Goal: Task Accomplishment & Management: Manage account settings

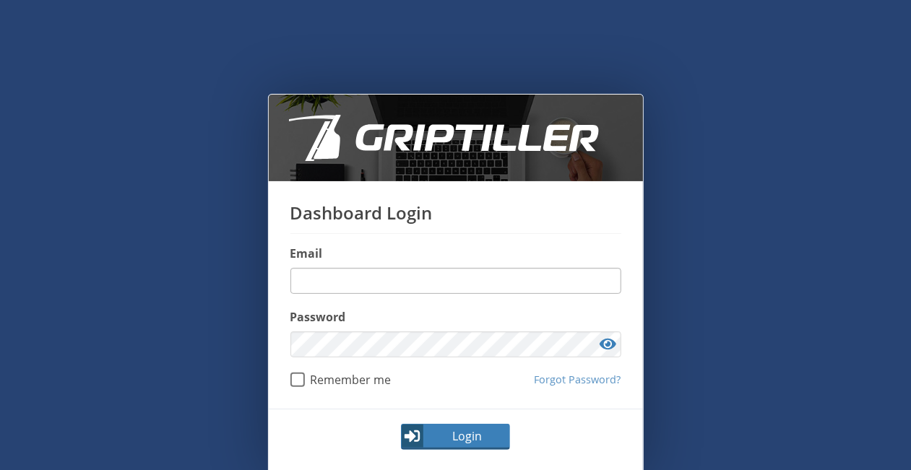
click at [355, 274] on input "email" at bounding box center [455, 281] width 331 height 26
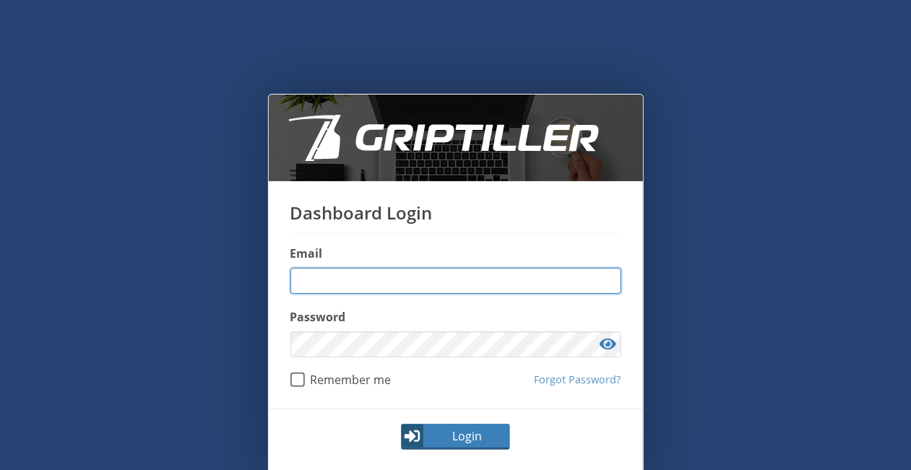
type input "**********"
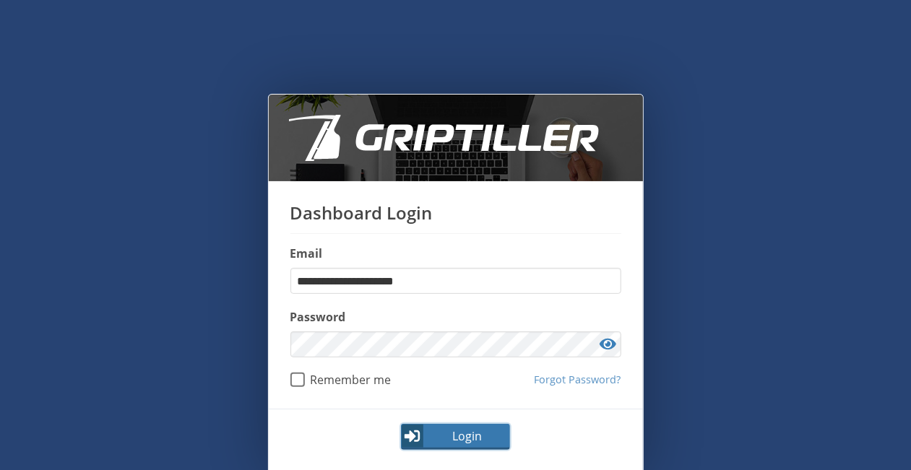
click at [455, 434] on span "Login" at bounding box center [467, 435] width 84 height 17
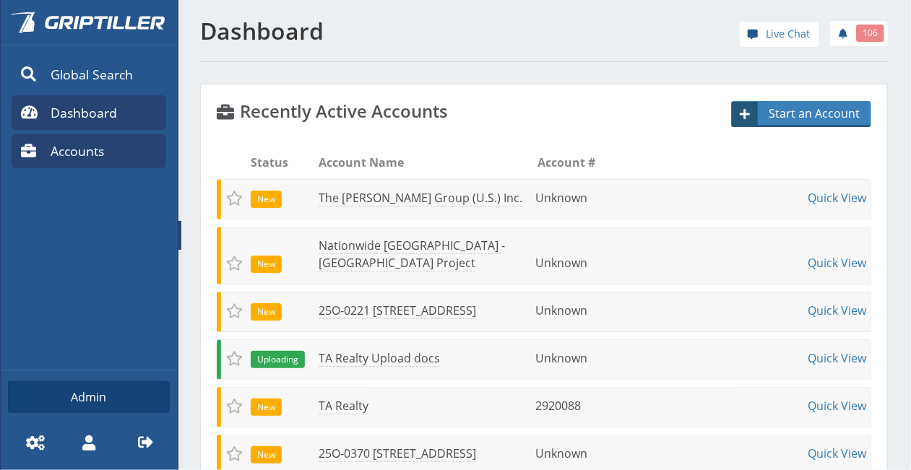
click at [100, 148] on span "Accounts" at bounding box center [77, 151] width 53 height 19
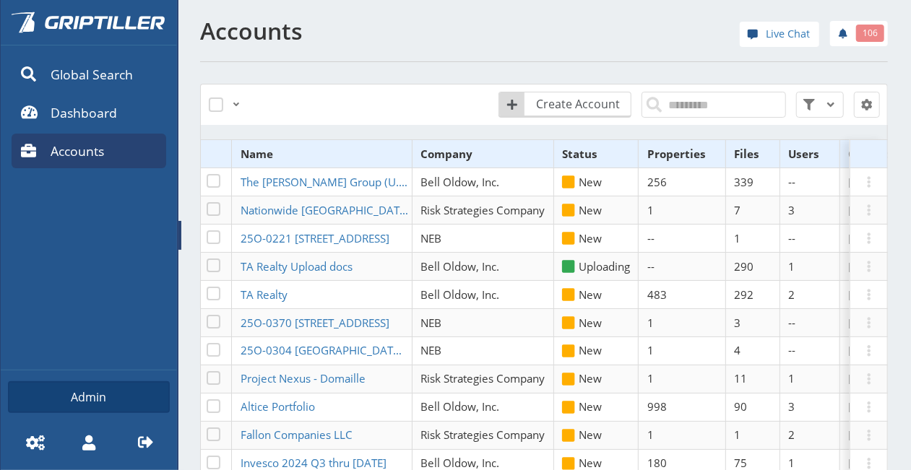
click at [120, 159] on link "Accounts" at bounding box center [89, 151] width 155 height 35
click at [105, 116] on span "Dashboard" at bounding box center [84, 112] width 66 height 19
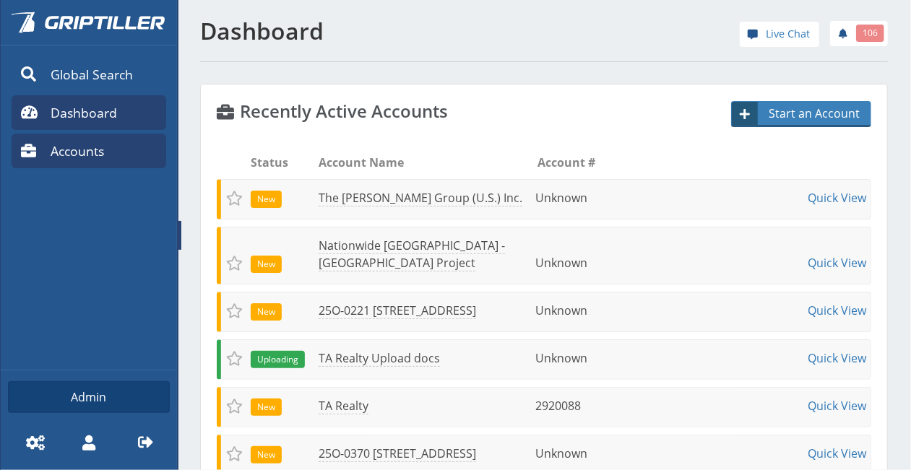
click at [100, 151] on span "Accounts" at bounding box center [77, 151] width 53 height 19
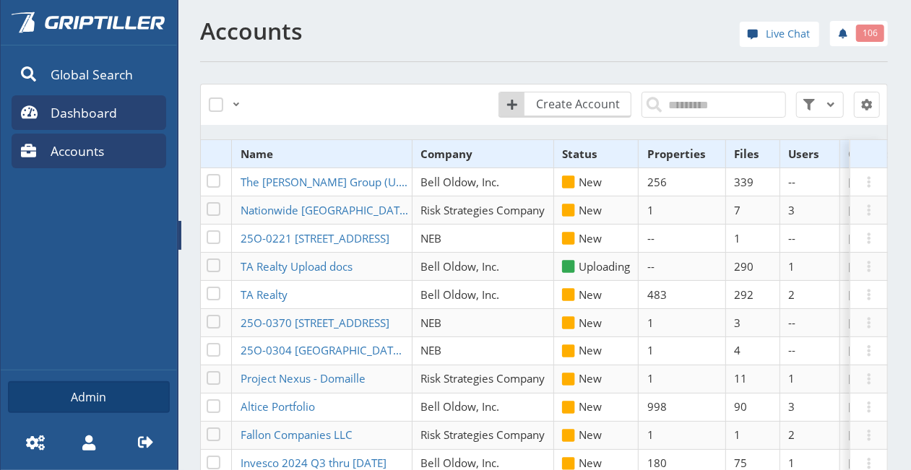
click at [107, 122] on span "Dashboard" at bounding box center [84, 112] width 66 height 19
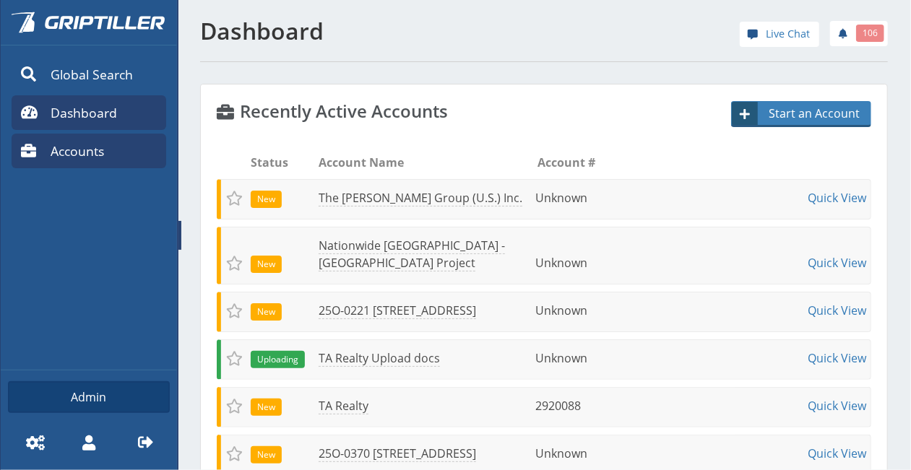
click at [138, 157] on link "Accounts" at bounding box center [89, 151] width 155 height 35
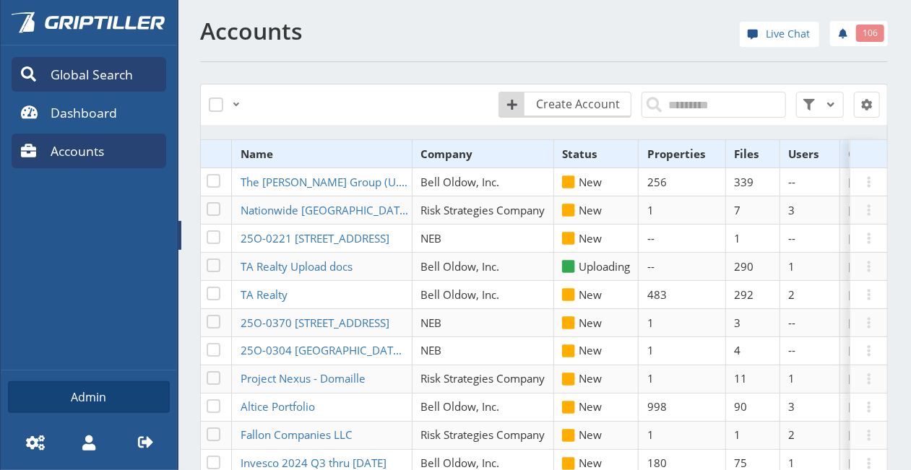
click at [110, 68] on span "Global Search" at bounding box center [92, 74] width 82 height 19
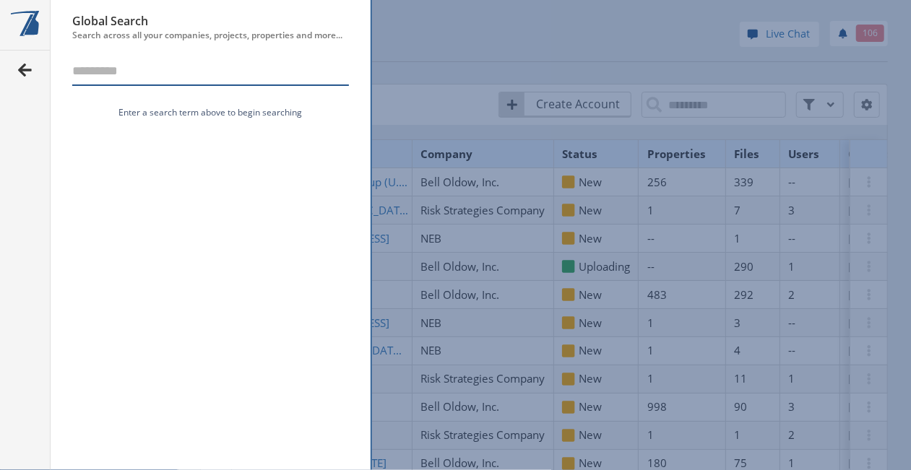
click at [22, 69] on span at bounding box center [25, 69] width 17 height 17
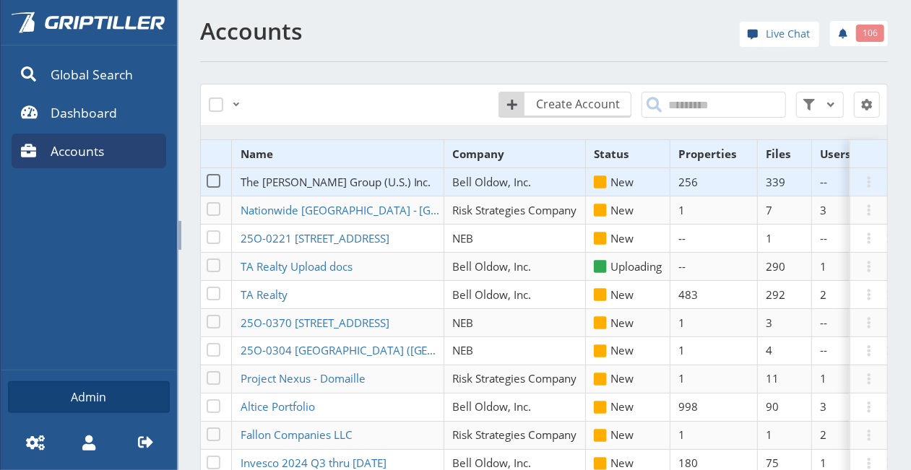
click at [270, 182] on span "The [PERSON_NAME] Group (U.S.) Inc." at bounding box center [335, 182] width 191 height 14
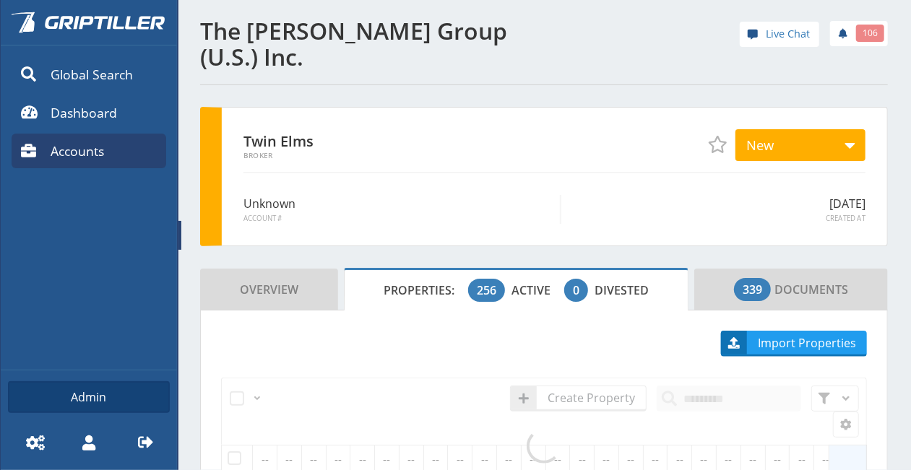
click at [179, 239] on span at bounding box center [179, 235] width 3 height 29
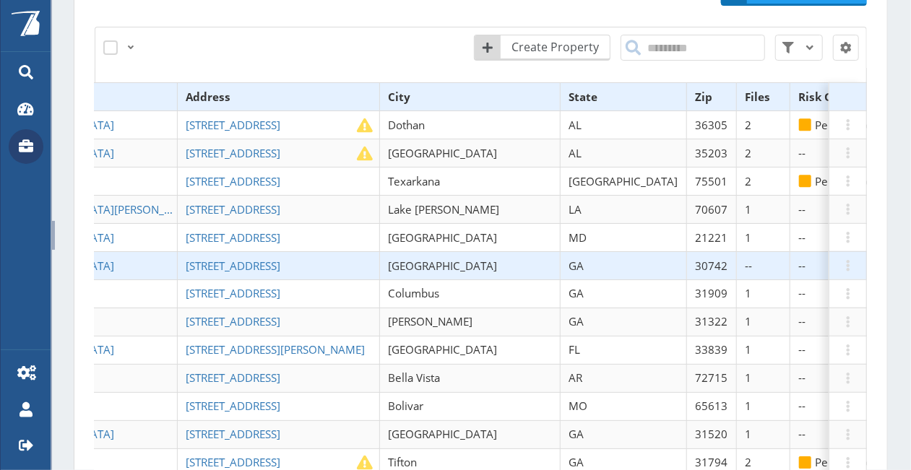
scroll to position [310, 0]
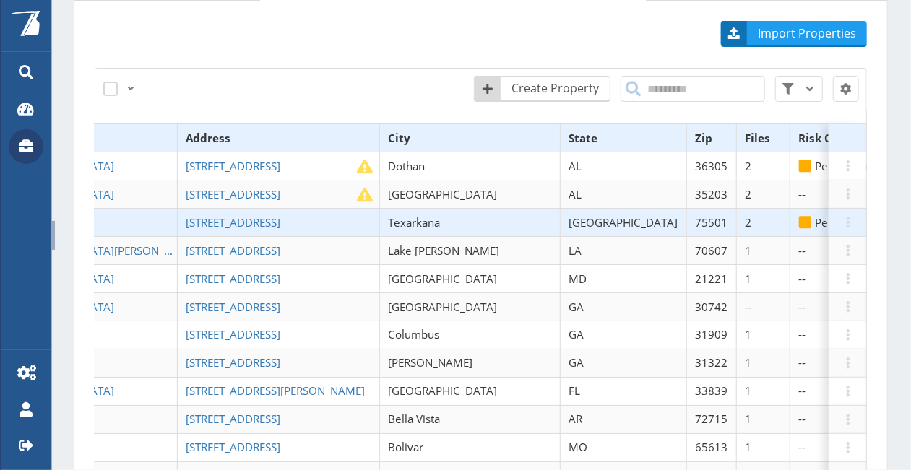
click at [178, 208] on td "[STREET_ADDRESS]" at bounding box center [278, 222] width 202 height 28
click at [186, 215] on span "[STREET_ADDRESS]" at bounding box center [233, 222] width 95 height 14
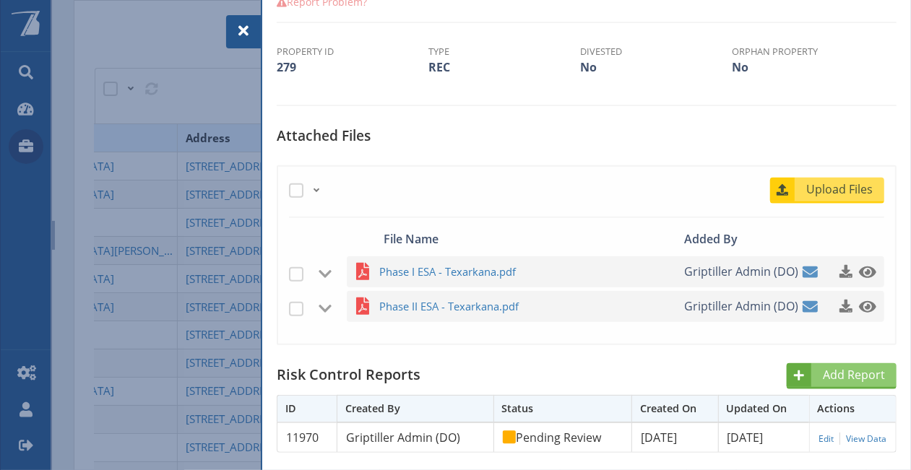
scroll to position [433, 0]
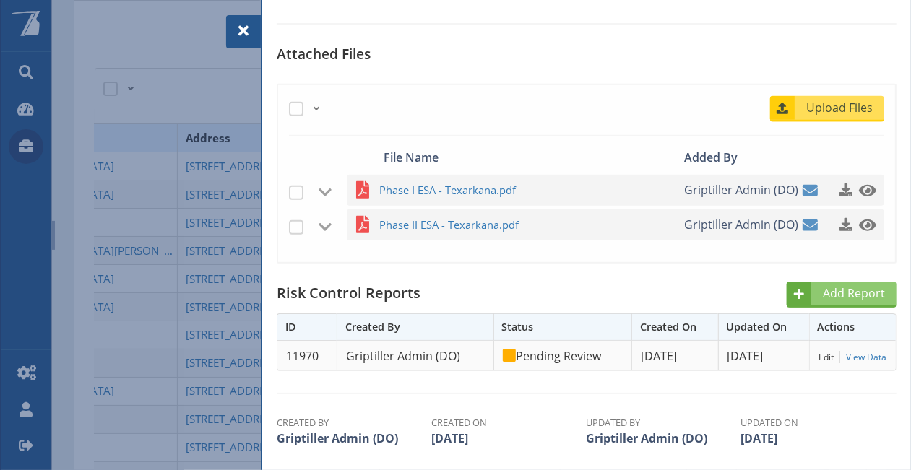
click at [818, 356] on link "Edit" at bounding box center [825, 357] width 15 height 12
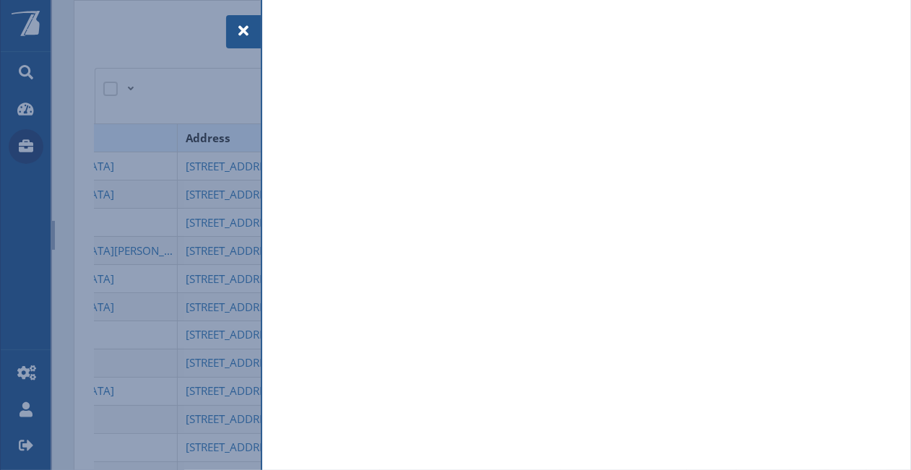
select select "**"
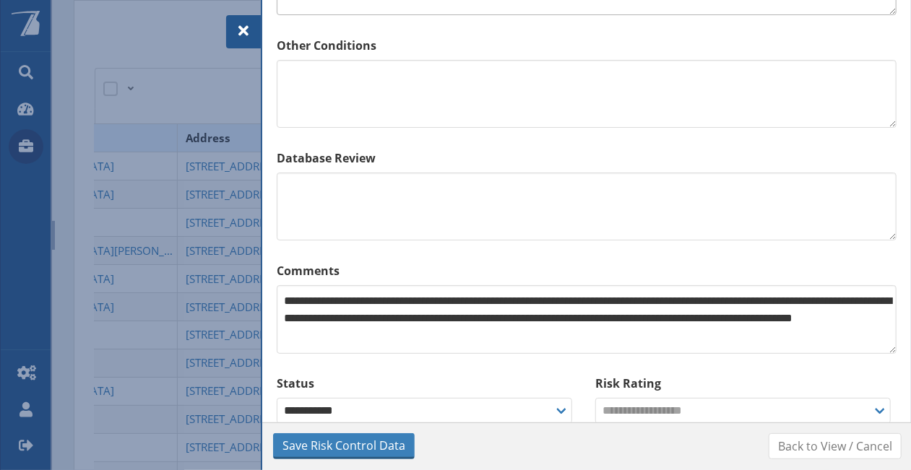
scroll to position [1239, 0]
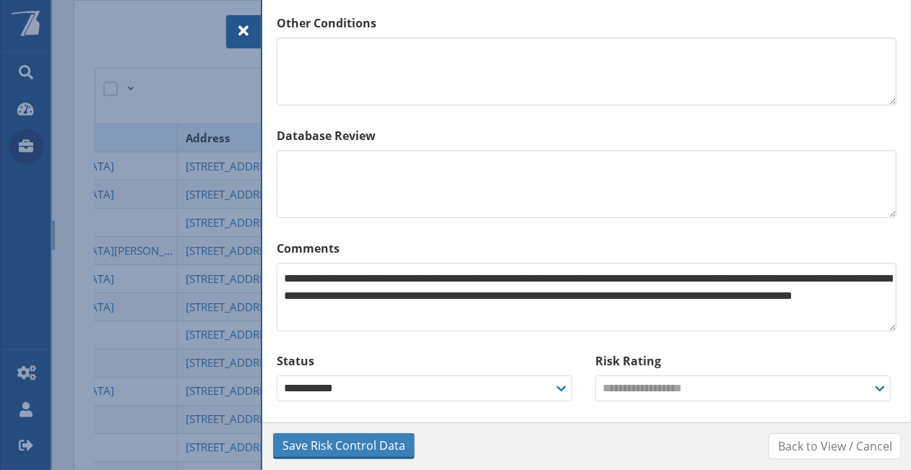
click at [250, 37] on span at bounding box center [243, 30] width 17 height 17
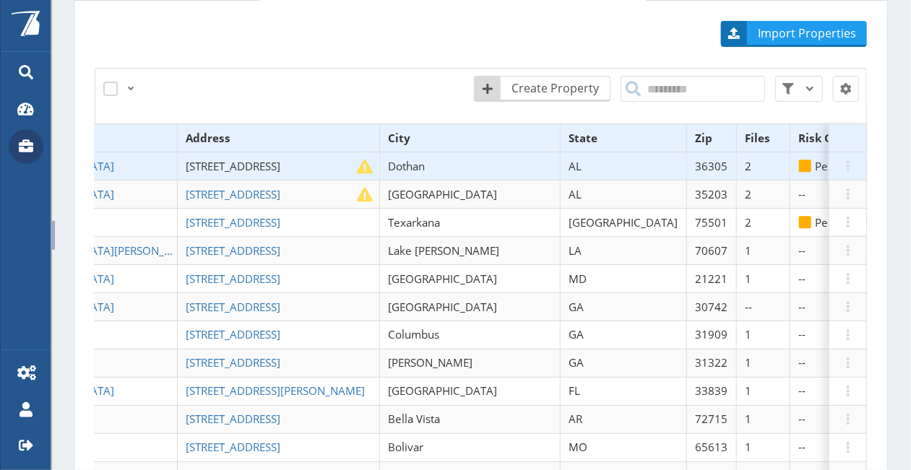
click at [198, 159] on span "[STREET_ADDRESS]" at bounding box center [233, 166] width 95 height 14
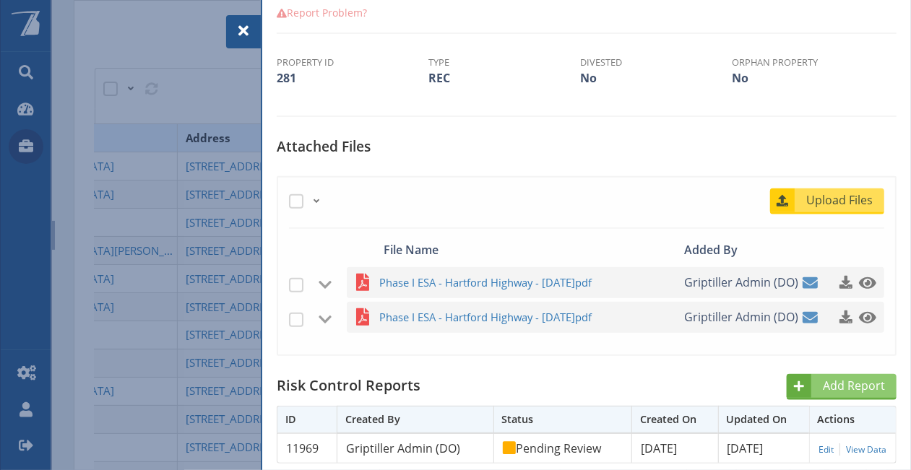
scroll to position [361, 0]
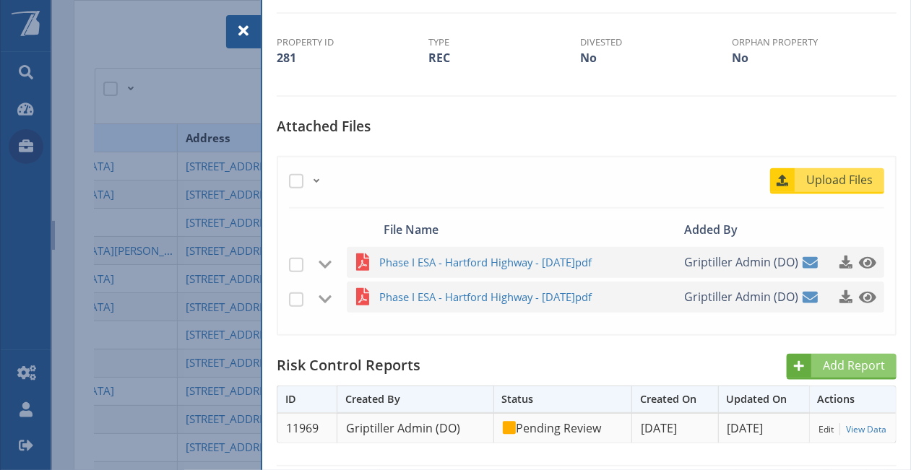
click at [818, 427] on link "Edit" at bounding box center [825, 429] width 15 height 12
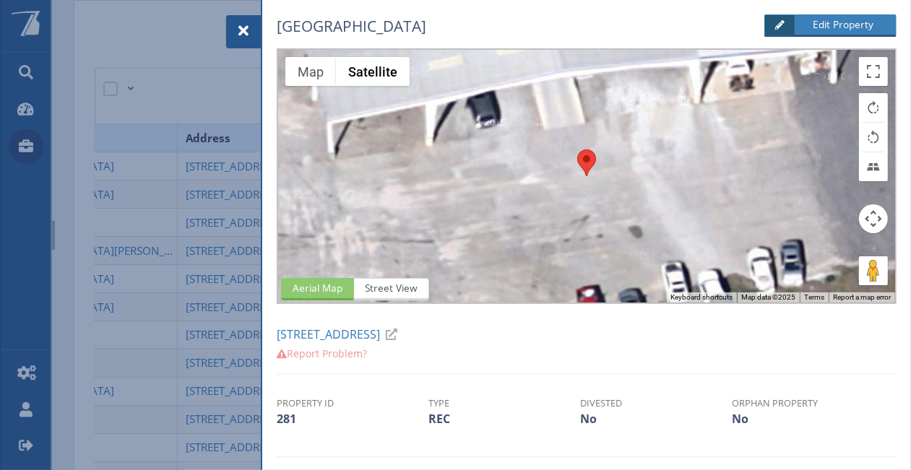
select select "**"
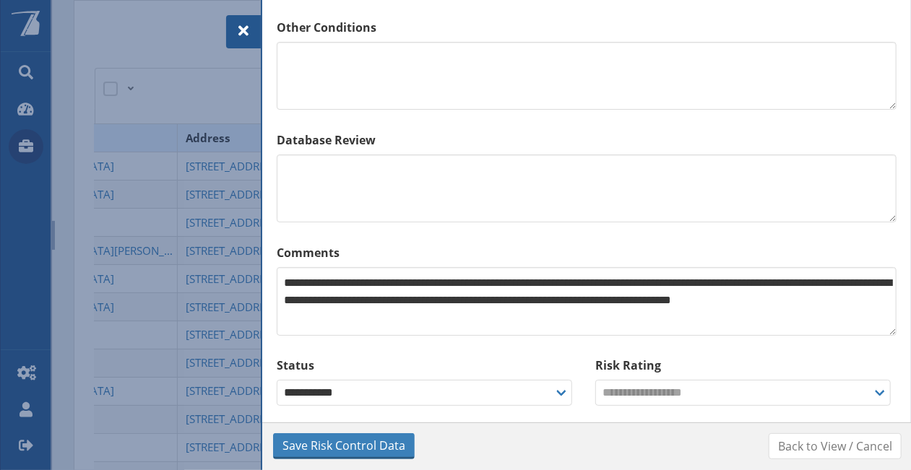
scroll to position [1239, 0]
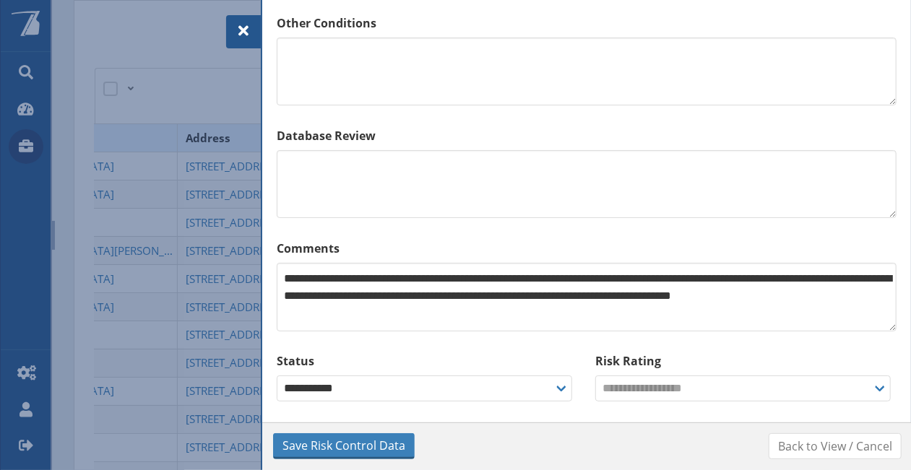
click at [242, 35] on span at bounding box center [243, 30] width 17 height 17
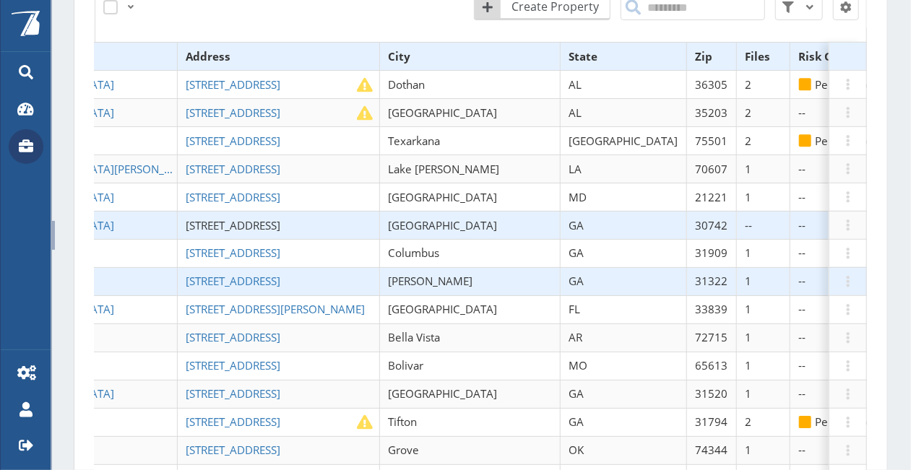
scroll to position [454, 0]
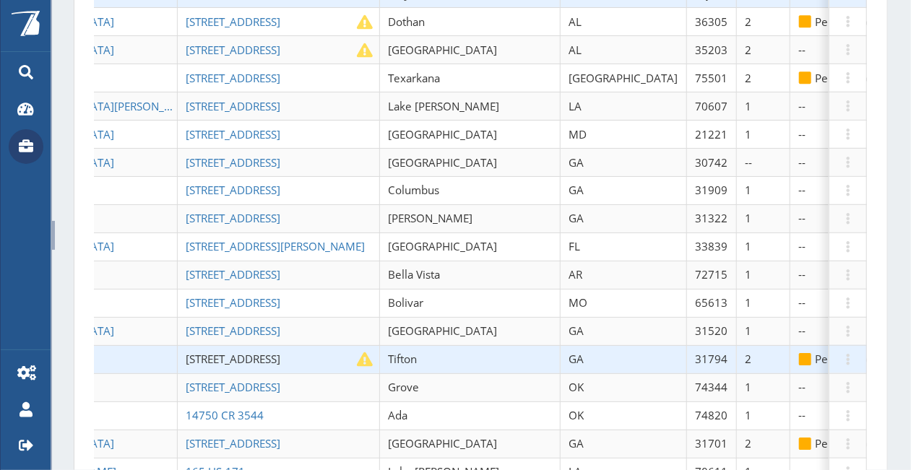
click at [214, 352] on span "[STREET_ADDRESS]" at bounding box center [233, 359] width 95 height 14
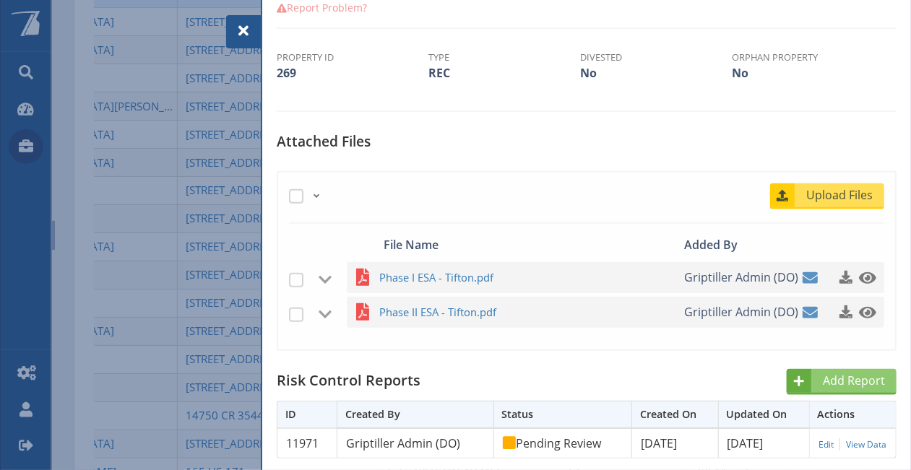
scroll to position [361, 0]
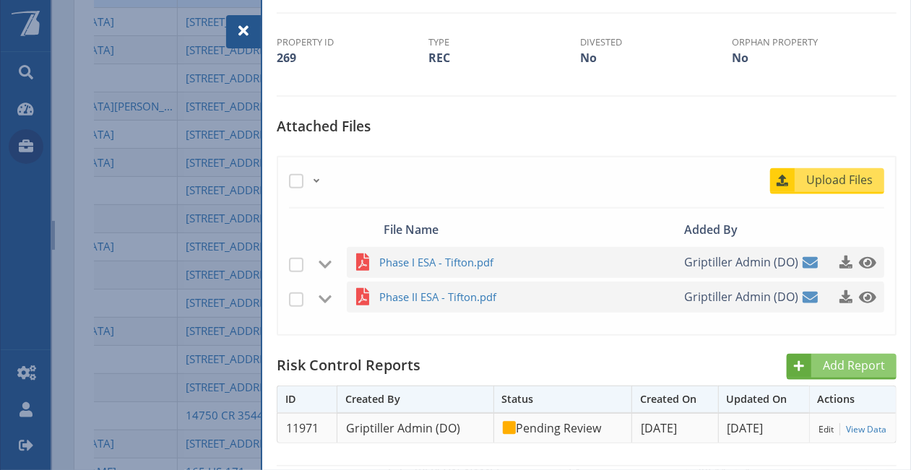
click at [818, 431] on link "Edit" at bounding box center [825, 429] width 15 height 12
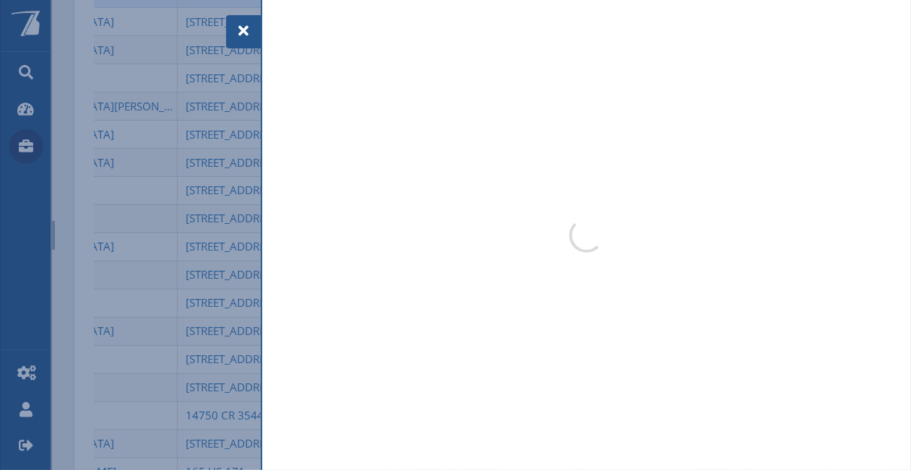
select select "**"
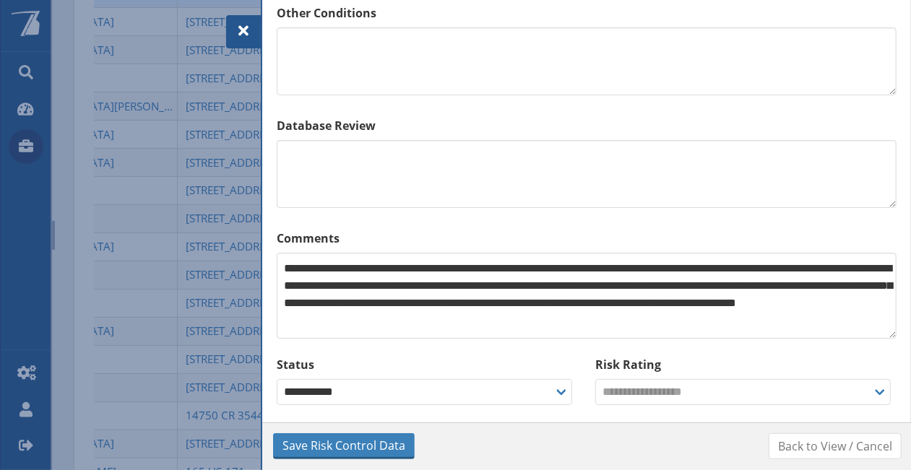
scroll to position [1253, 0]
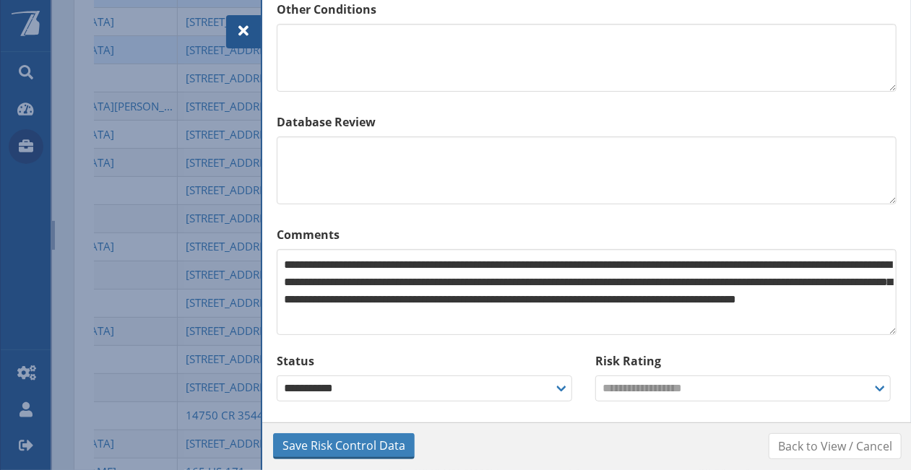
drag, startPoint x: 252, startPoint y: 32, endPoint x: 210, endPoint y: 15, distance: 45.3
click at [251, 32] on div at bounding box center [243, 31] width 35 height 33
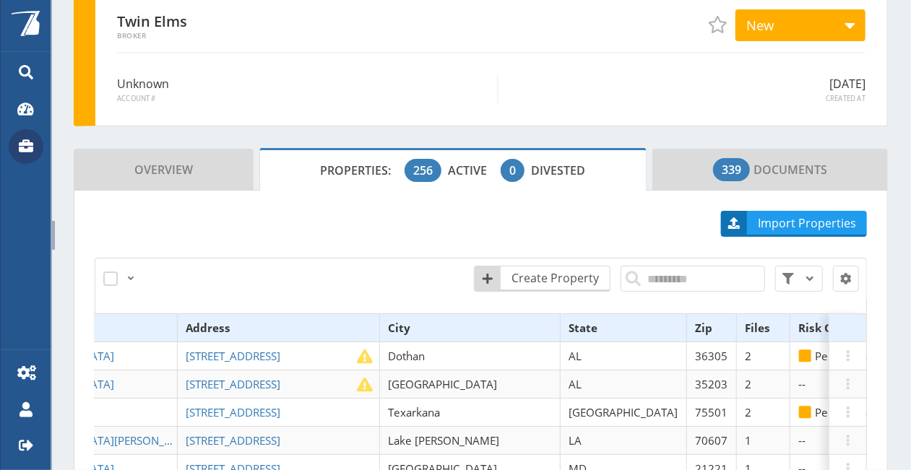
scroll to position [93, 0]
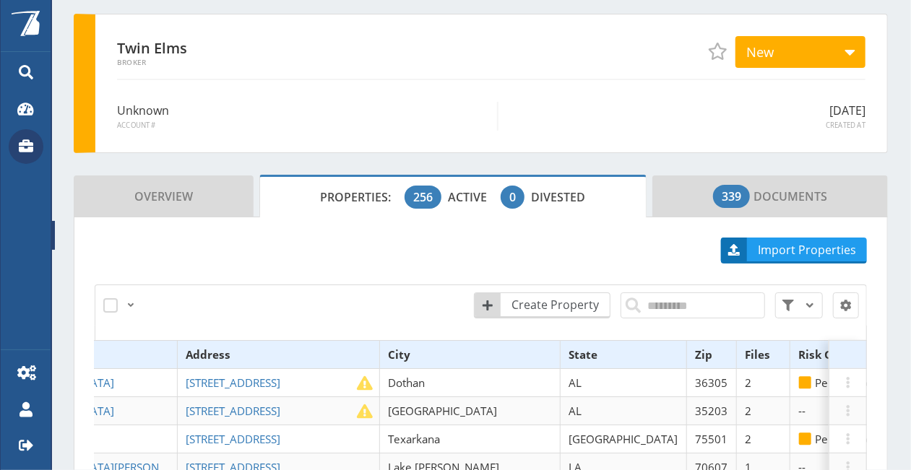
click at [30, 148] on icon at bounding box center [26, 145] width 15 height 13
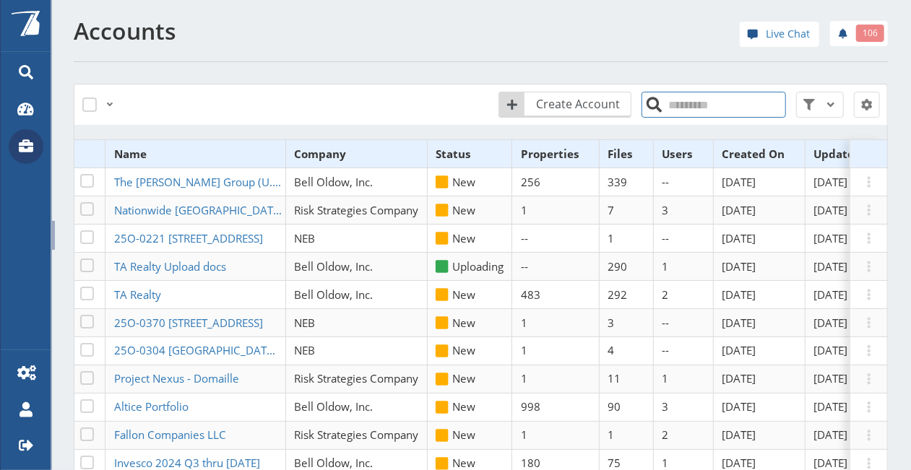
click at [744, 105] on input "search" at bounding box center [713, 105] width 144 height 26
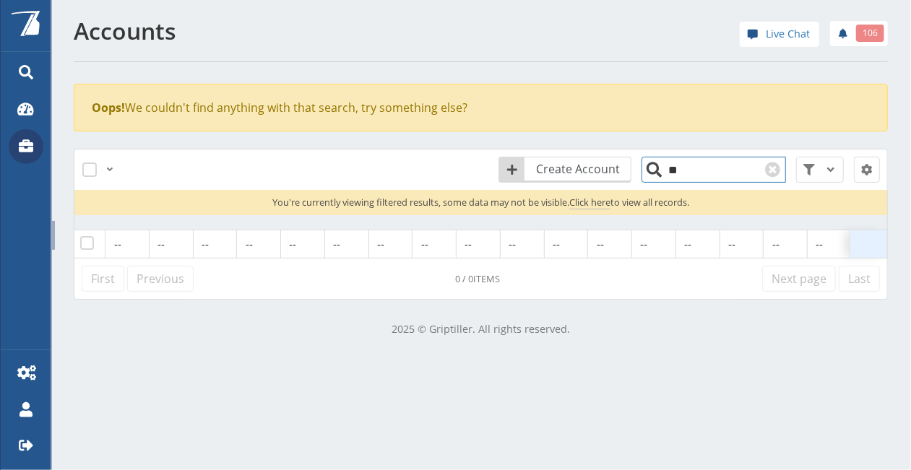
type input "*"
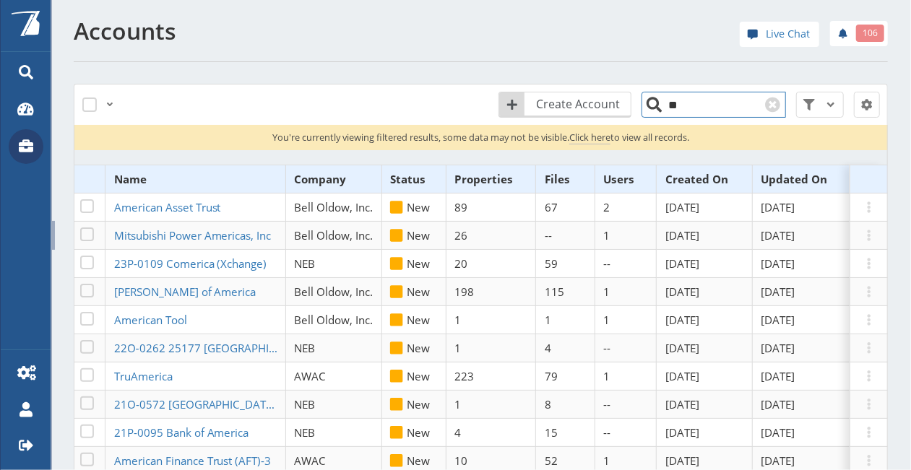
type input "*"
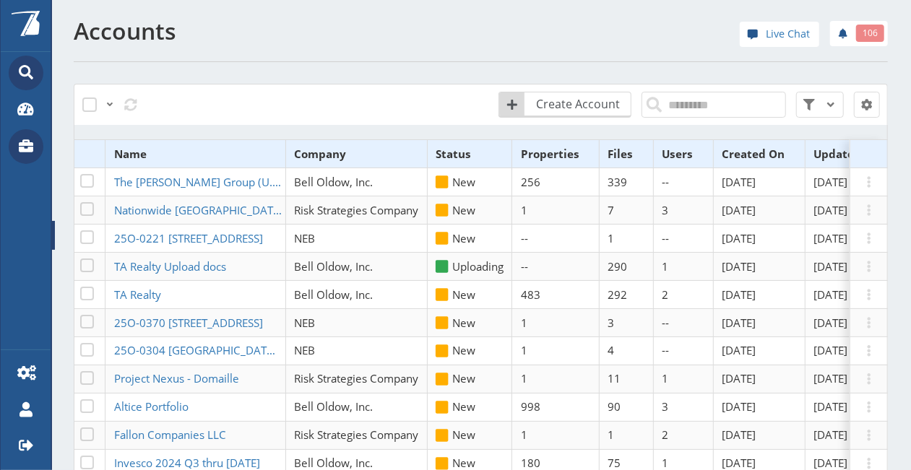
click at [29, 82] on span at bounding box center [26, 73] width 35 height 35
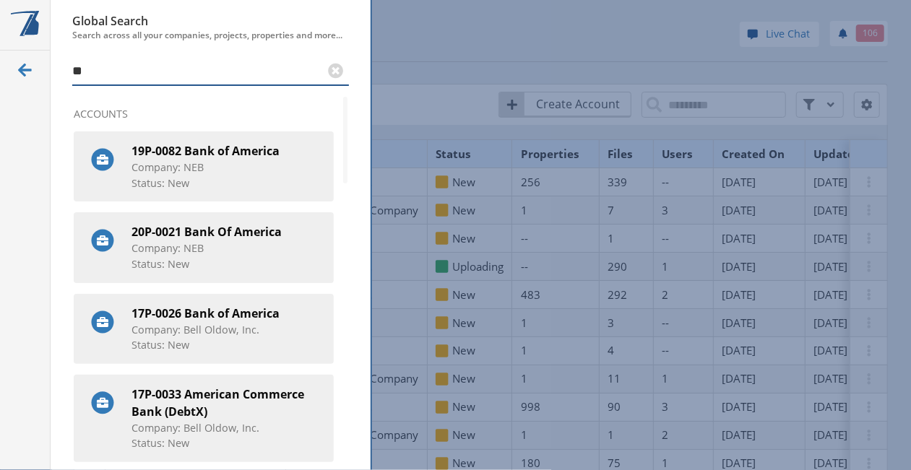
type input "*"
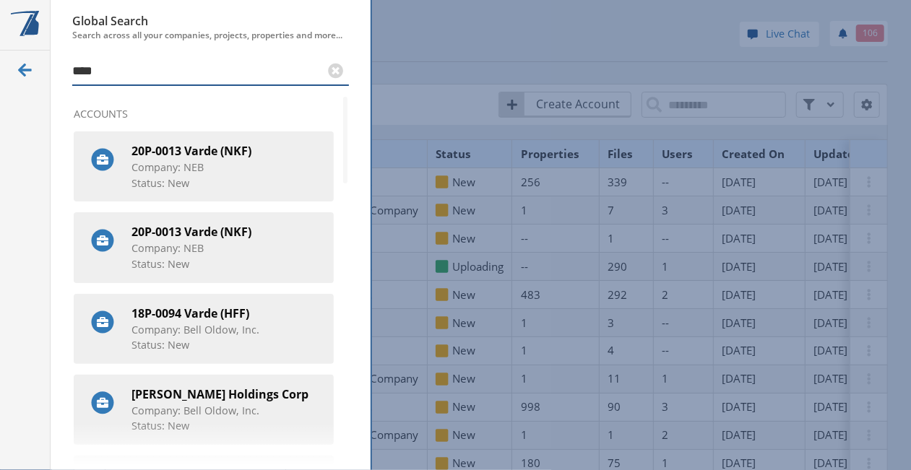
type input "****"
click at [23, 191] on div at bounding box center [25, 235] width 51 height 470
click at [38, 69] on div at bounding box center [25, 235] width 51 height 470
click at [30, 70] on span at bounding box center [25, 69] width 17 height 17
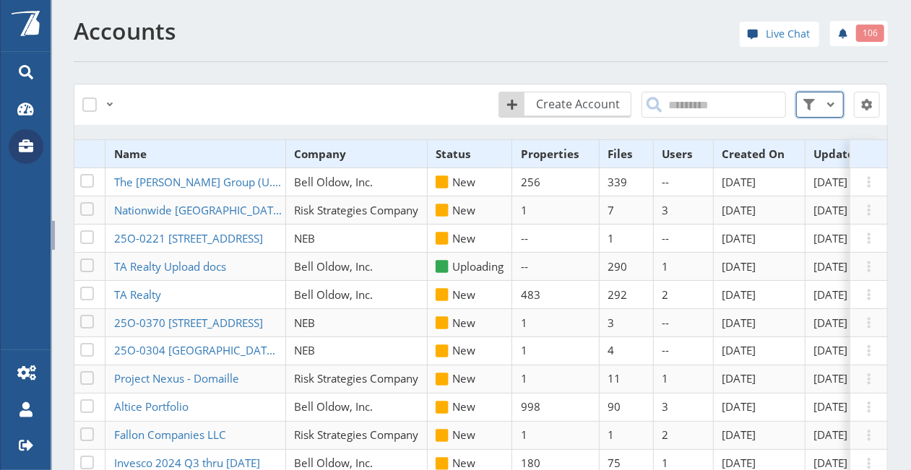
click at [822, 108] on span at bounding box center [830, 104] width 17 height 17
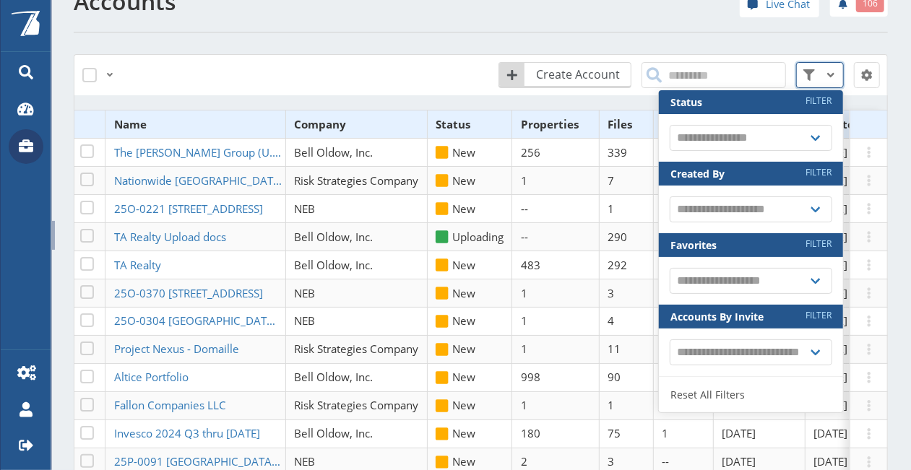
scroll to position [72, 0]
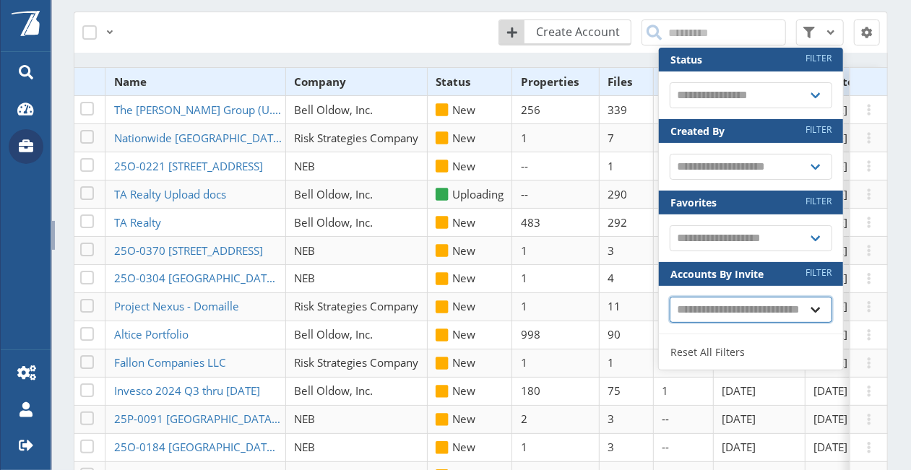
click at [765, 311] on select "**********" at bounding box center [750, 310] width 162 height 26
select select "*"
click at [669, 297] on select "**********" at bounding box center [750, 310] width 162 height 26
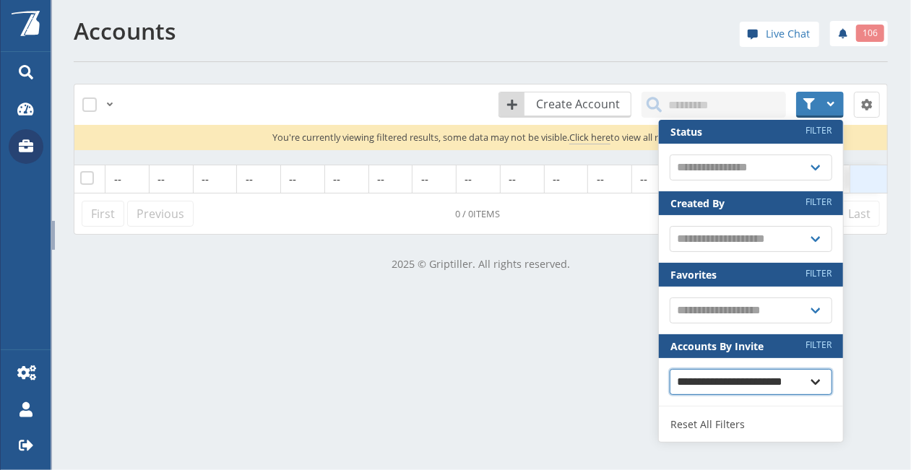
click at [781, 379] on select "**********" at bounding box center [750, 382] width 162 height 26
click at [669, 369] on select "**********" at bounding box center [750, 382] width 162 height 26
select select
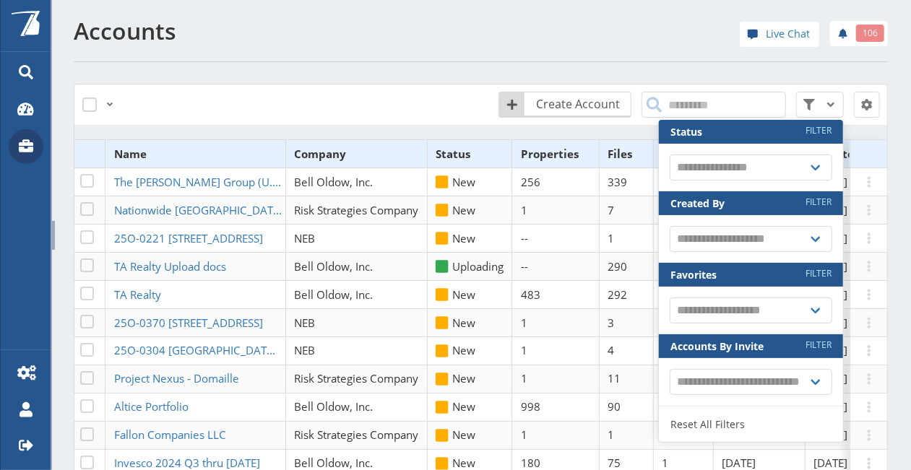
click at [440, 90] on div "**********" at bounding box center [650, 104] width 476 height 43
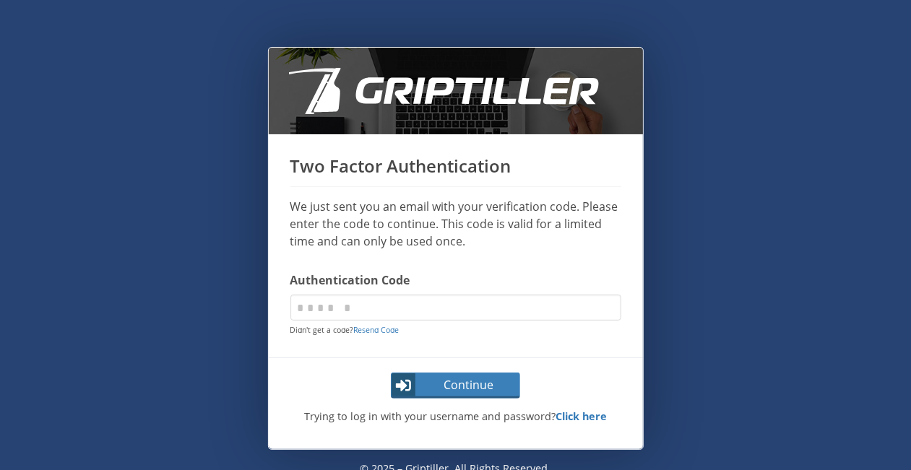
scroll to position [45, 0]
